Goal: Task Accomplishment & Management: Use online tool/utility

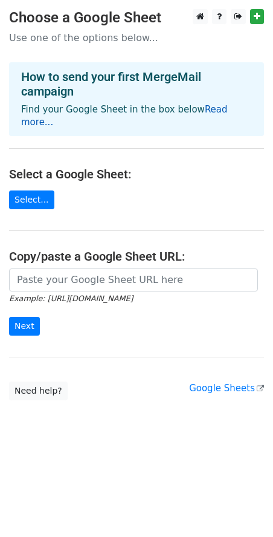
click at [210, 108] on link "Read more..." at bounding box center [124, 116] width 207 height 24
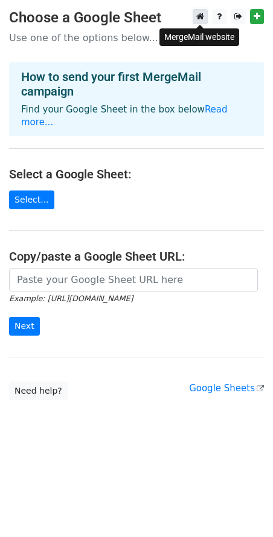
click at [202, 19] on icon at bounding box center [200, 16] width 8 height 8
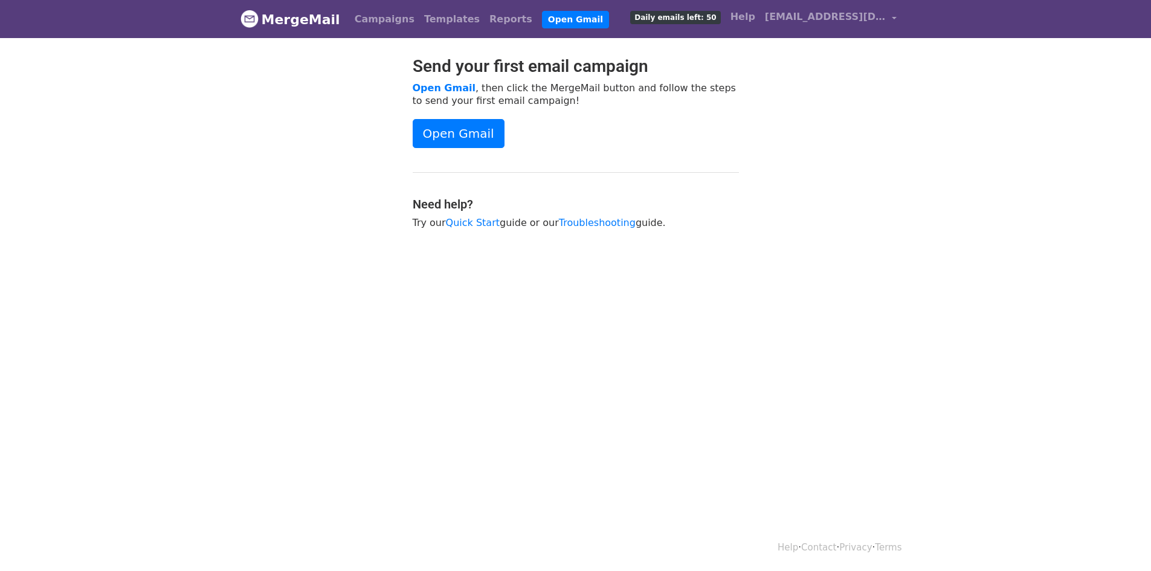
click at [312, 19] on link "MergeMail" at bounding box center [291, 19] width 100 height 25
click at [468, 135] on link "Open Gmail" at bounding box center [459, 133] width 92 height 29
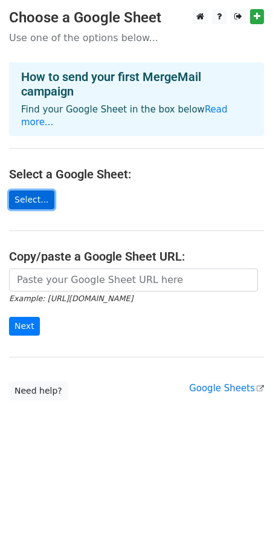
click at [36, 190] on link "Select..." at bounding box center [31, 199] width 45 height 19
click at [37, 192] on link "Select..." at bounding box center [31, 199] width 45 height 19
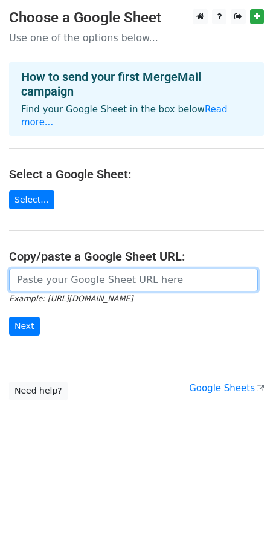
click at [58, 270] on input "url" at bounding box center [133, 279] width 249 height 23
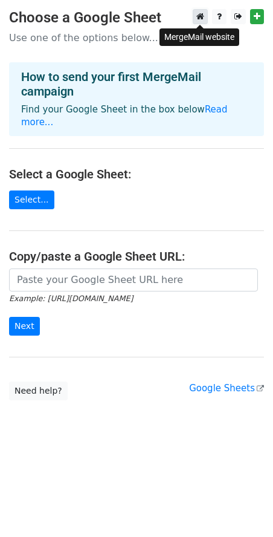
click at [201, 18] on icon at bounding box center [200, 16] width 8 height 8
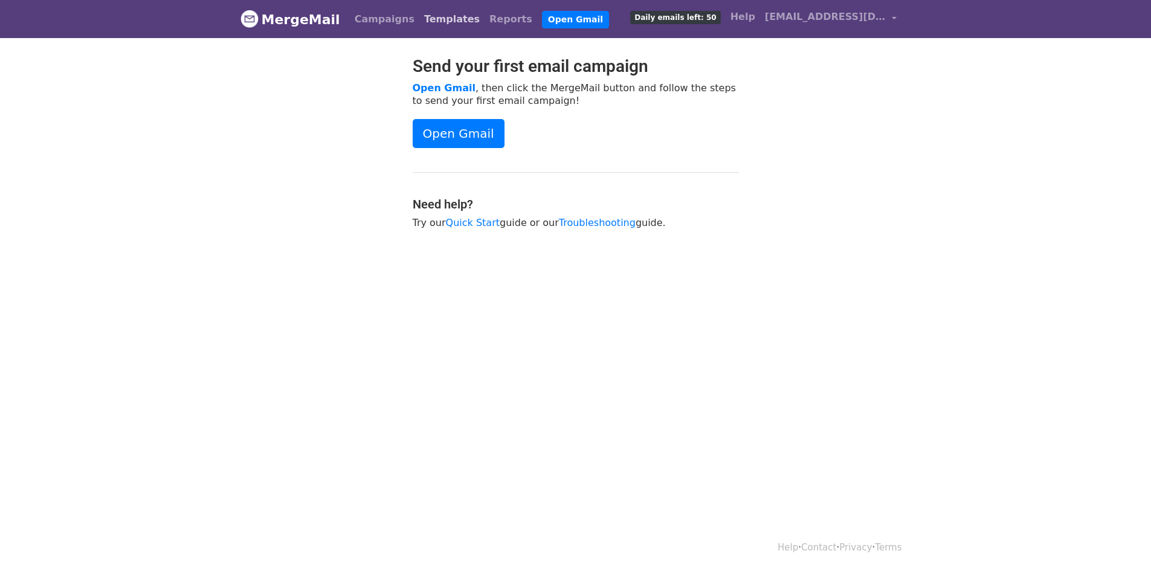
click at [421, 16] on link "Templates" at bounding box center [451, 19] width 65 height 24
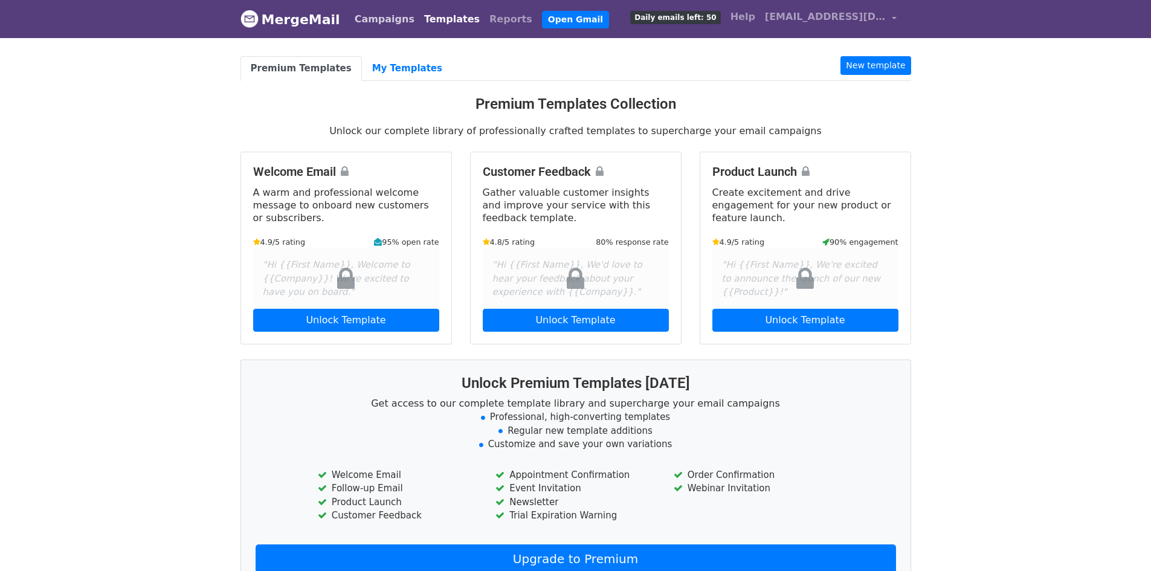
click at [366, 19] on link "Campaigns" at bounding box center [384, 19] width 69 height 24
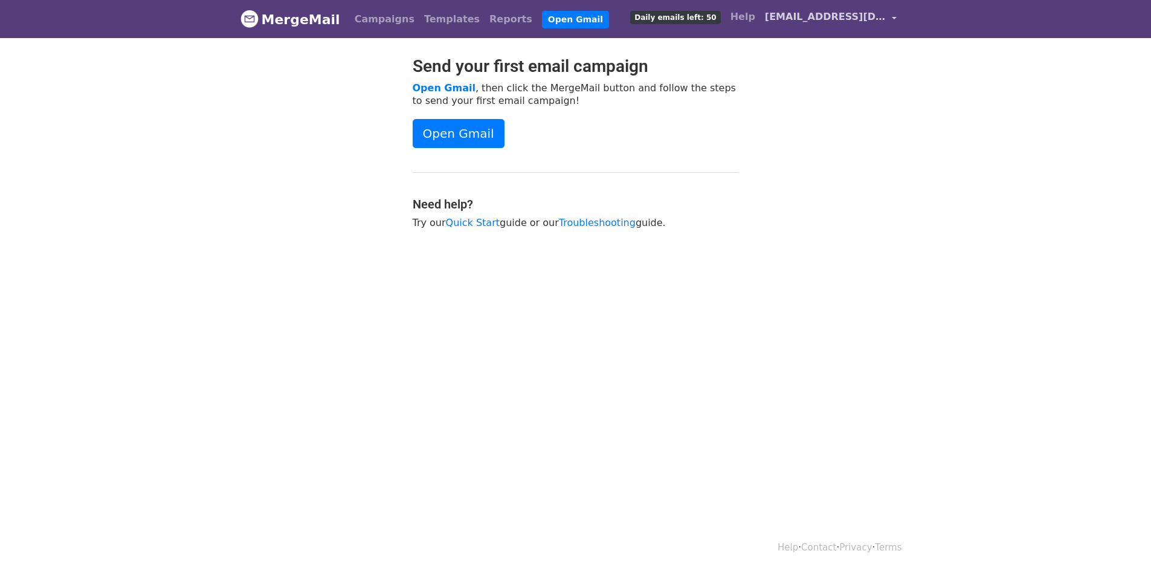
click at [894, 21] on link "[EMAIL_ADDRESS][DOMAIN_NAME]" at bounding box center [830, 19] width 141 height 28
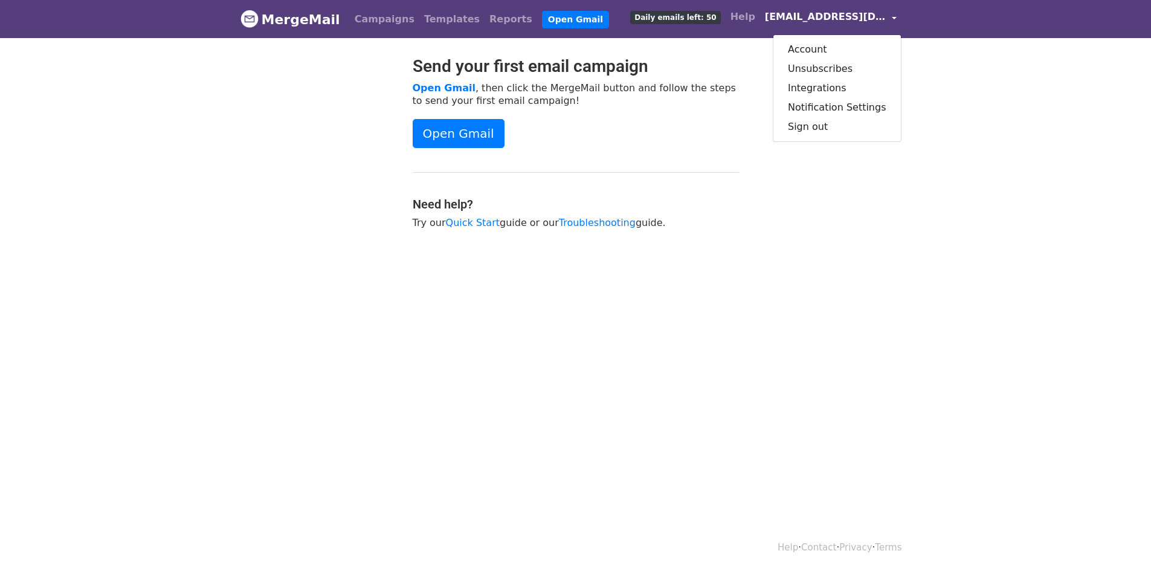
click at [298, 21] on link "MergeMail" at bounding box center [291, 19] width 100 height 25
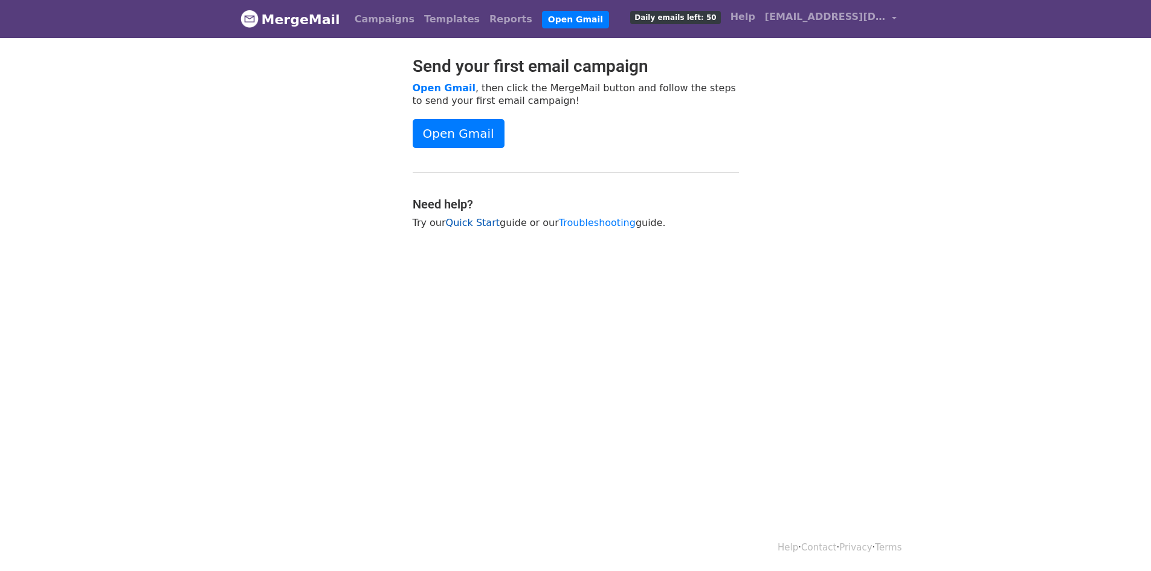
click at [465, 224] on link "Quick Start" at bounding box center [473, 222] width 54 height 11
